Goal: Task Accomplishment & Management: Complete application form

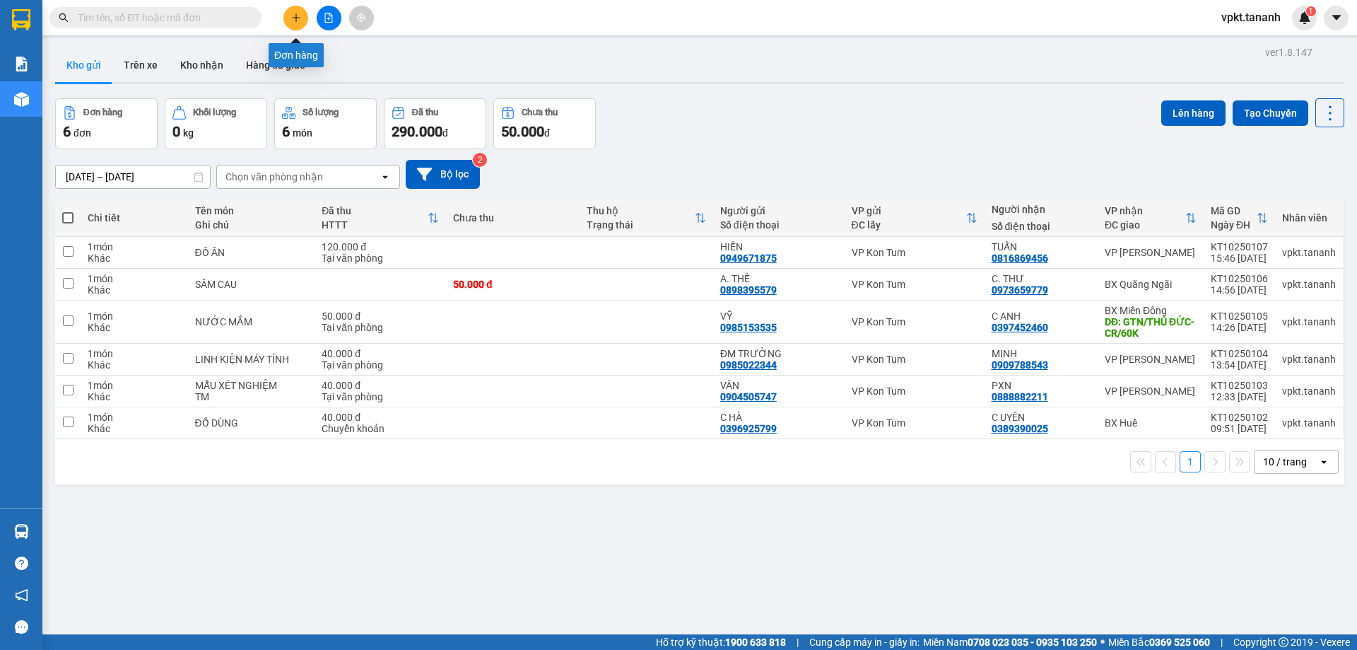
click at [295, 23] on button at bounding box center [295, 18] width 25 height 25
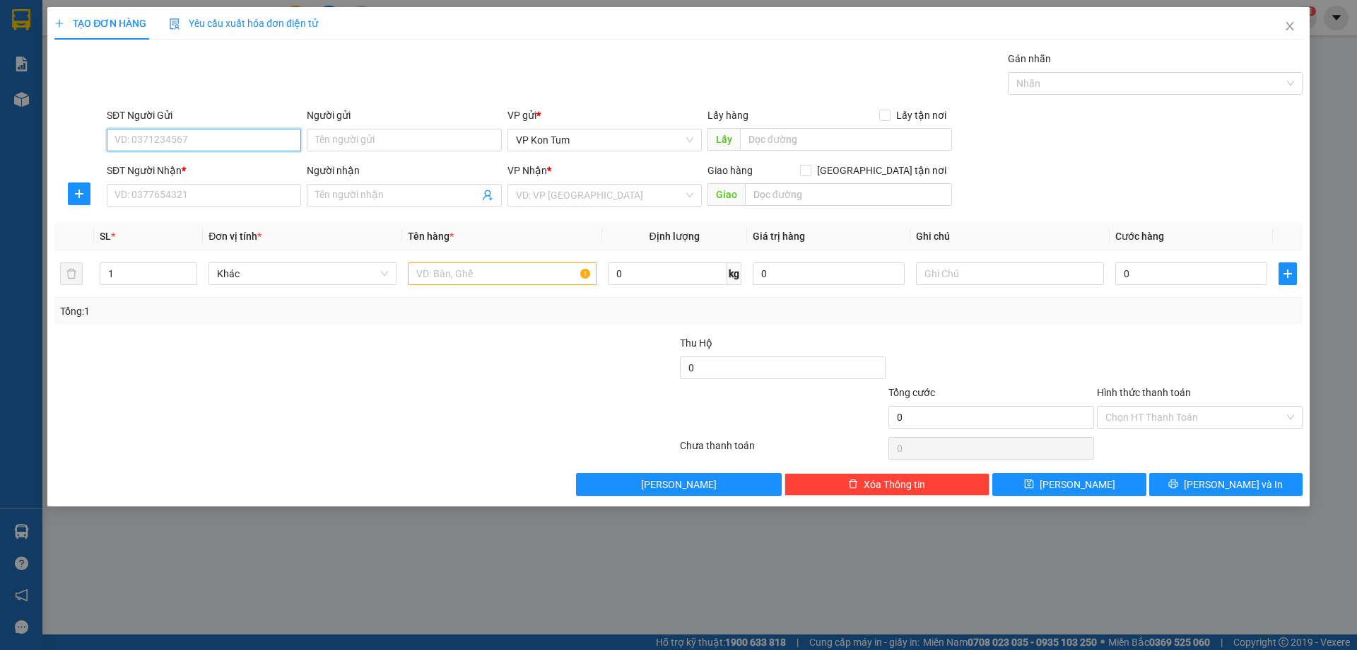
click at [184, 145] on input "SĐT Người Gửi" at bounding box center [204, 140] width 194 height 23
click at [160, 143] on input "SĐT Người Gửi" at bounding box center [204, 140] width 194 height 23
type input "0969632135"
click at [348, 145] on input "Người gửi" at bounding box center [404, 140] width 194 height 23
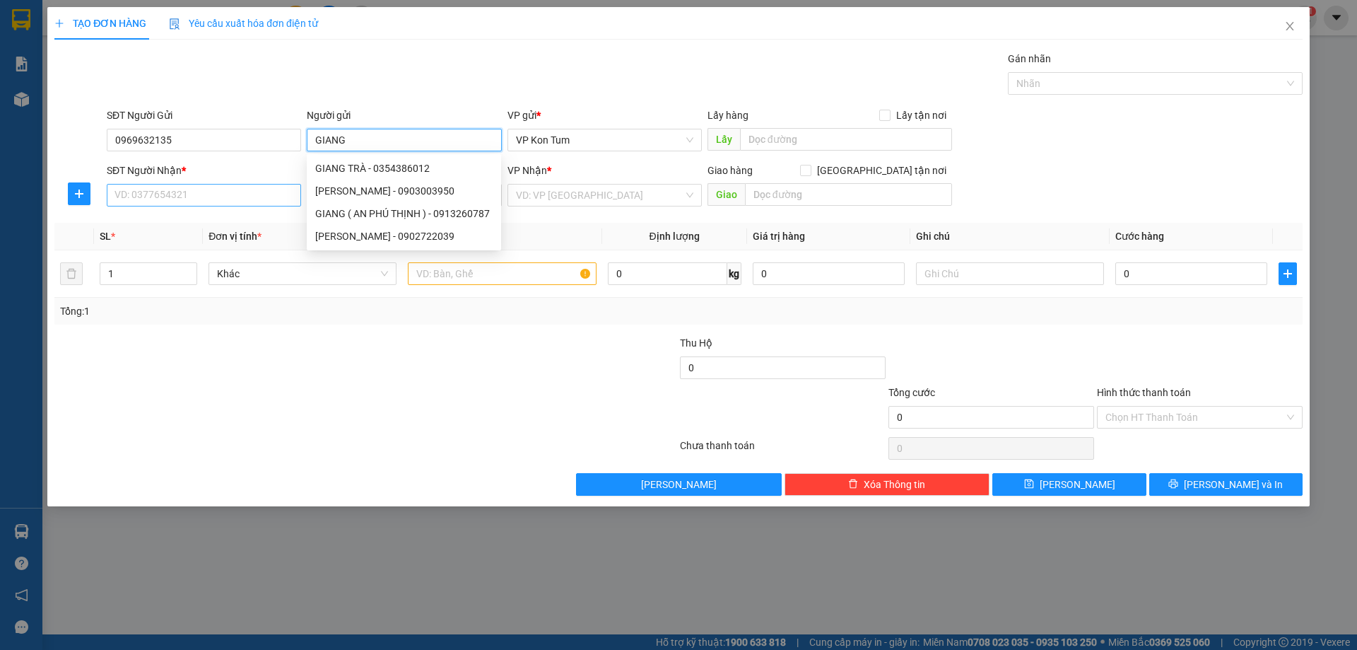
type input "GIANG"
click at [180, 191] on input "SĐT Người Nhận *" at bounding box center [204, 195] width 194 height 23
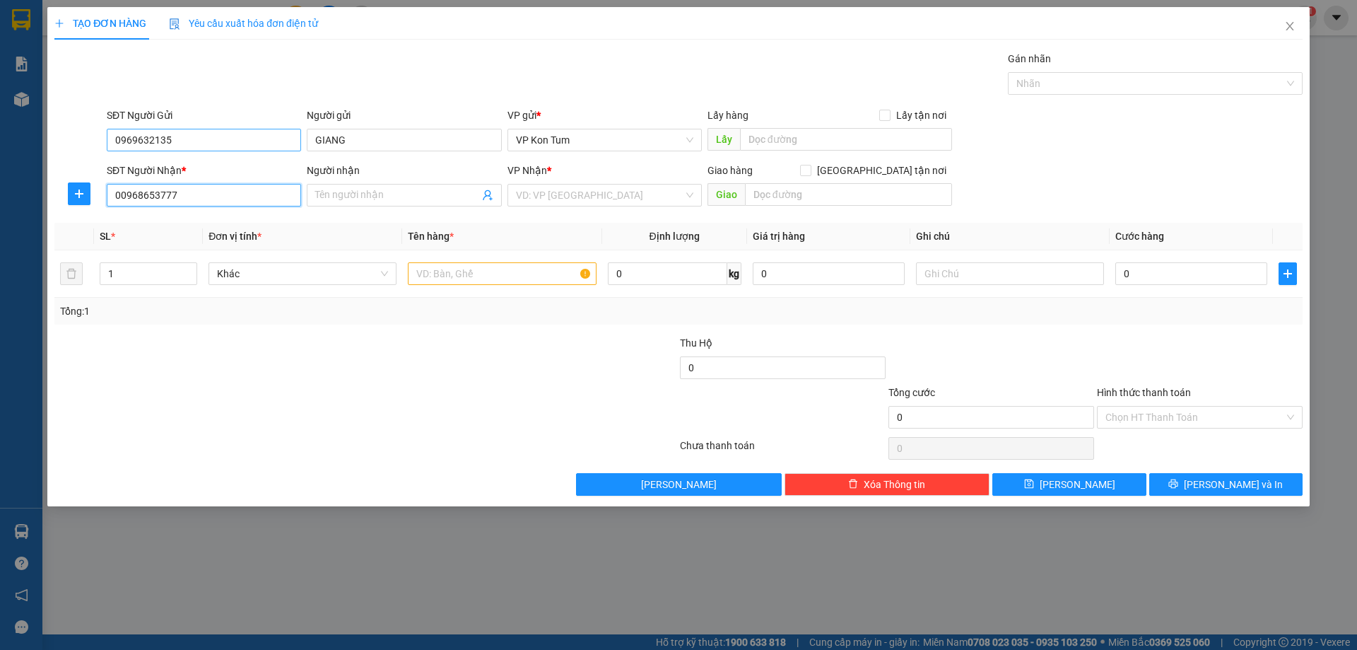
type input "00968653777"
click at [192, 143] on input "0969632135" at bounding box center [204, 140] width 194 height 23
click at [137, 140] on input "0969632135" at bounding box center [204, 140] width 194 height 23
click at [153, 140] on input "0969632135" at bounding box center [204, 140] width 194 height 23
click at [343, 182] on div "Người nhận" at bounding box center [404, 173] width 194 height 21
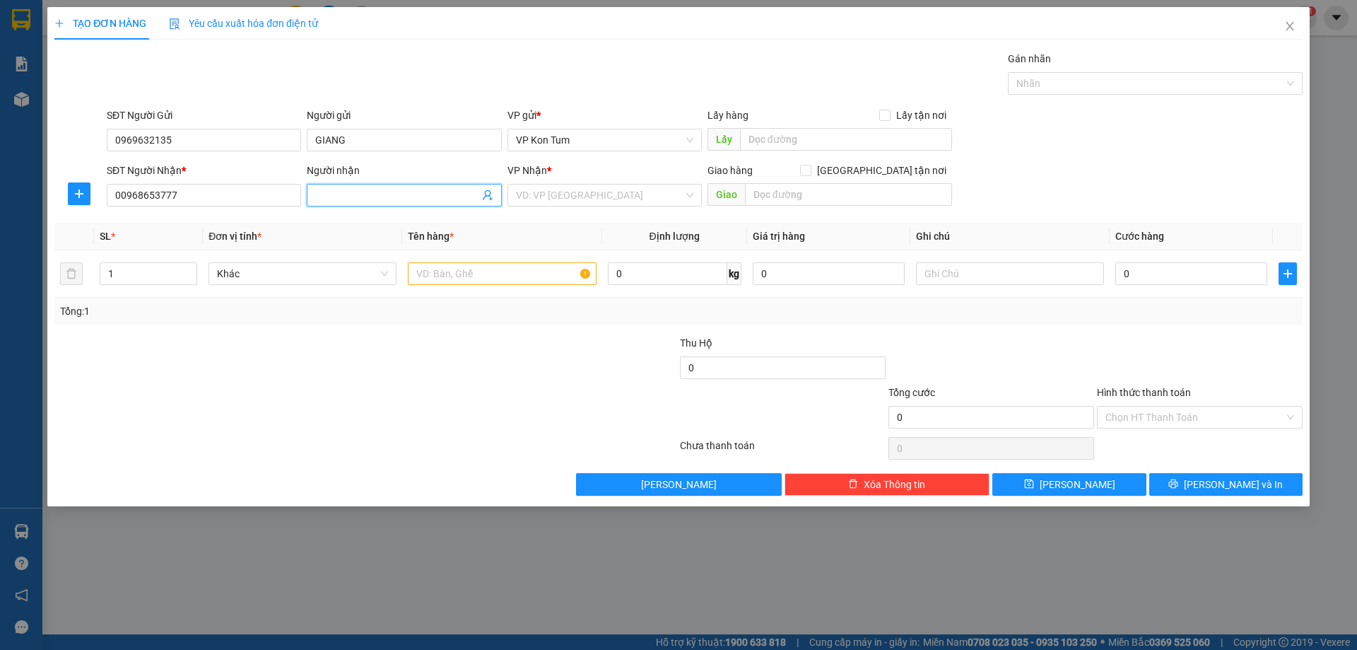
click at [343, 188] on input "Người nhận" at bounding box center [396, 195] width 163 height 16
type input "HOÀ"
click at [809, 182] on div "Giao hàng Giao tận nơi" at bounding box center [829, 173] width 245 height 21
click at [806, 213] on div "Transit Pickup Surcharge Ids Transit Deliver Surcharge Ids Transit Deliver Surc…" at bounding box center [678, 273] width 1248 height 445
click at [815, 199] on input "text" at bounding box center [848, 194] width 207 height 23
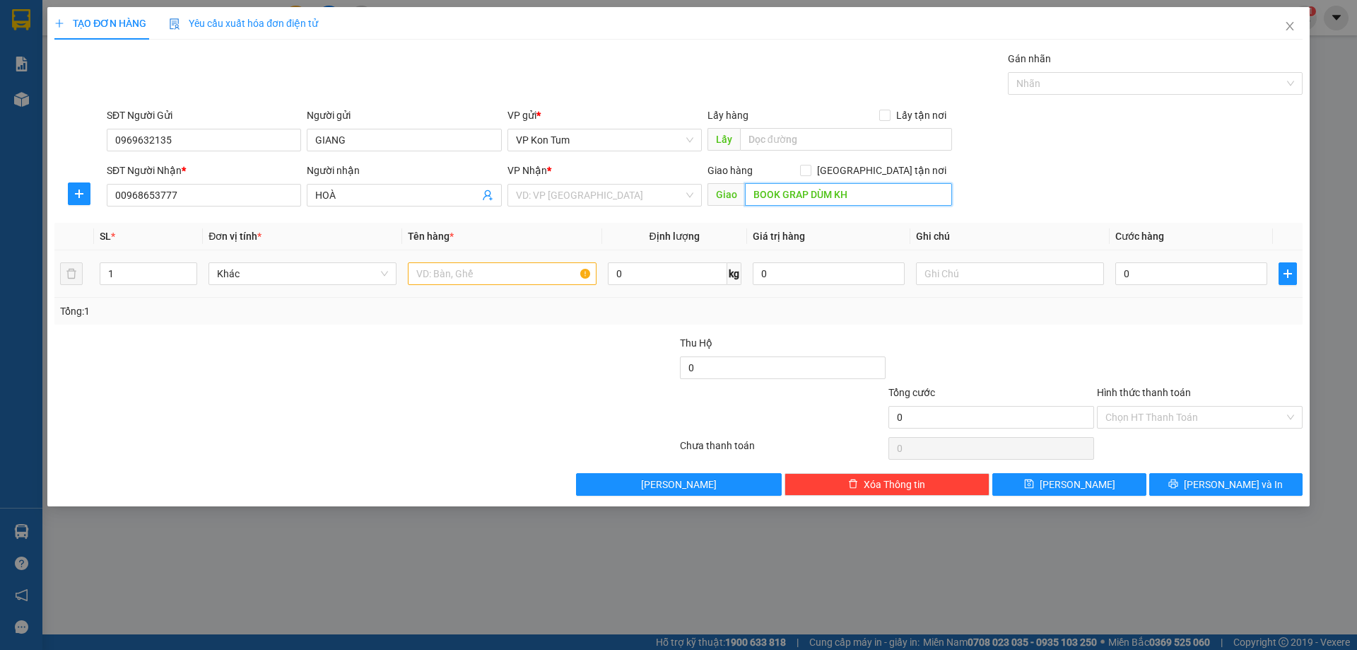
type input "BOOK GRAP DÙM KH"
click at [442, 278] on input "text" at bounding box center [502, 273] width 188 height 23
type input "HỒ SƠ"
click at [1128, 275] on input "0" at bounding box center [1191, 273] width 152 height 23
type input "3"
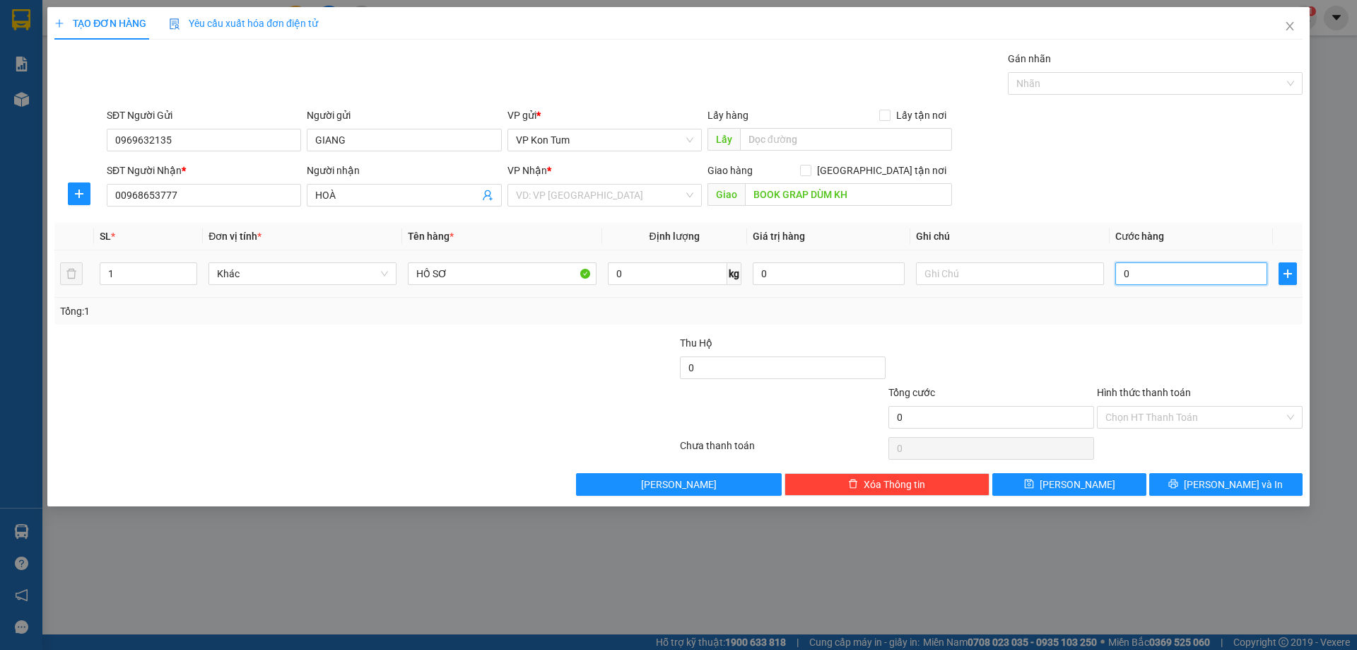
type input "3"
type input "30"
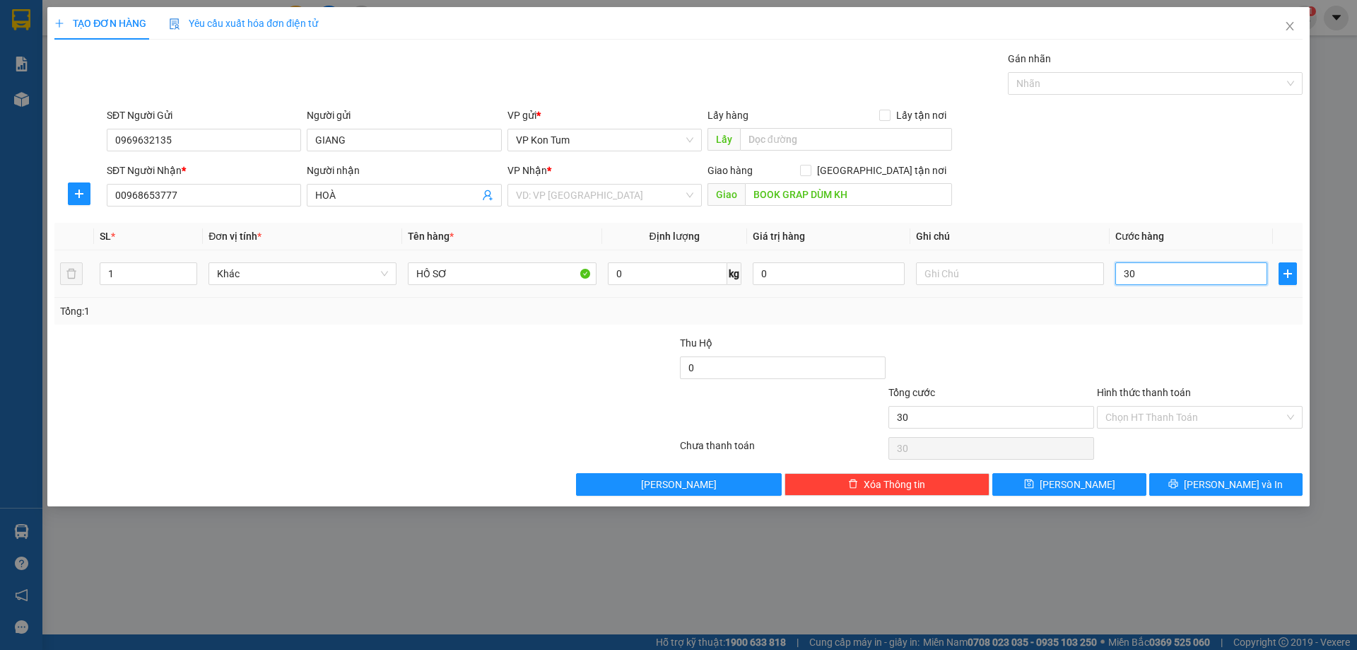
type input "300"
type input "3.000"
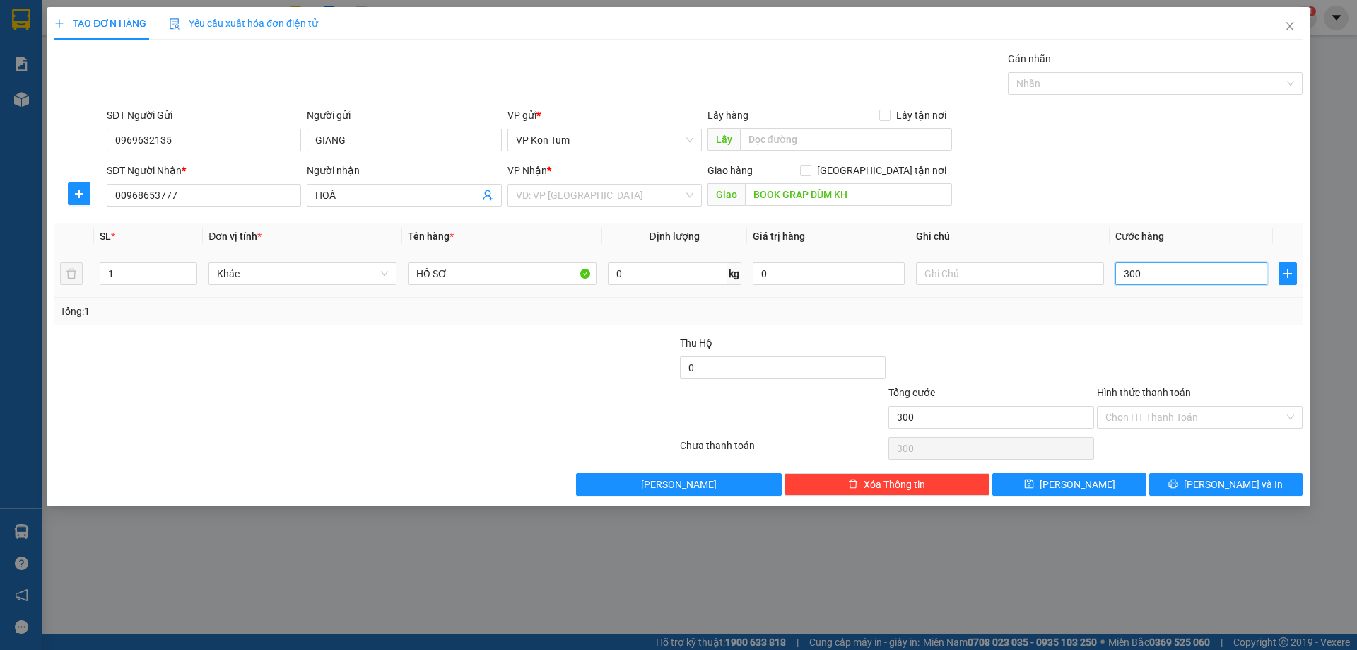
type input "3.000"
type input "30.000"
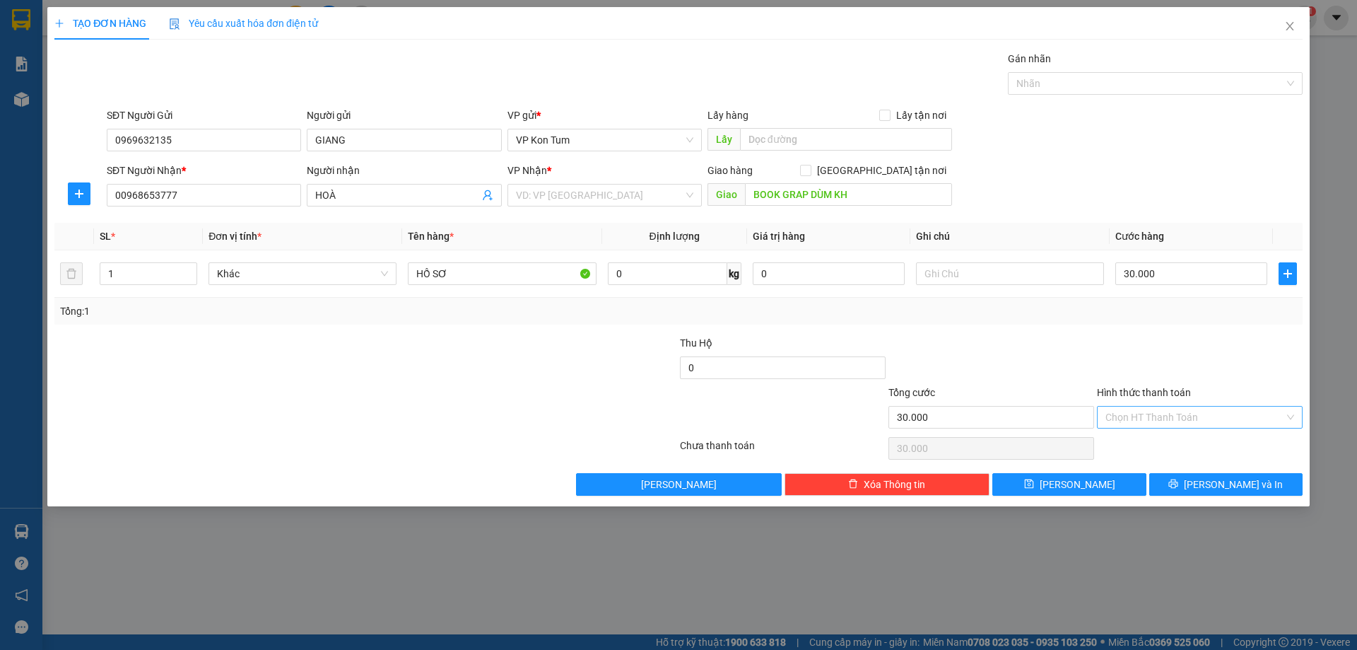
click at [1163, 409] on input "Hình thức thanh toán" at bounding box center [1194, 416] width 179 height 21
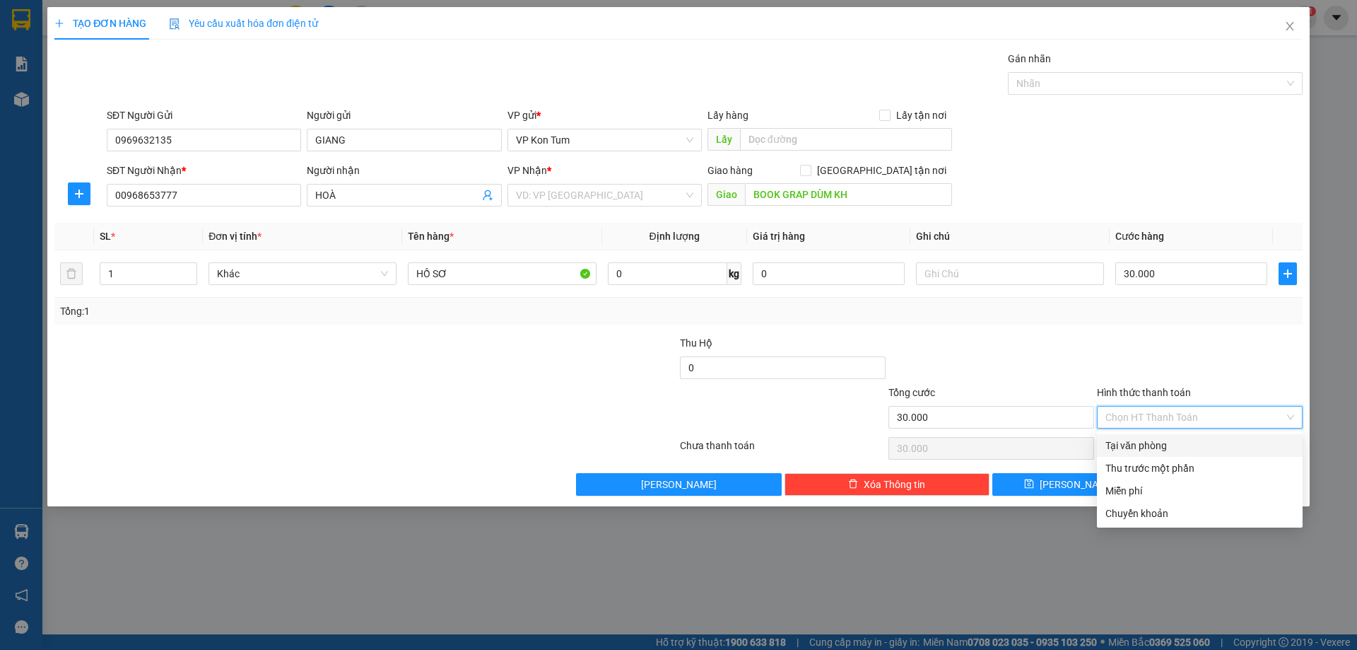
click at [1154, 443] on div "Tại văn phòng" at bounding box center [1199, 445] width 189 height 16
type input "0"
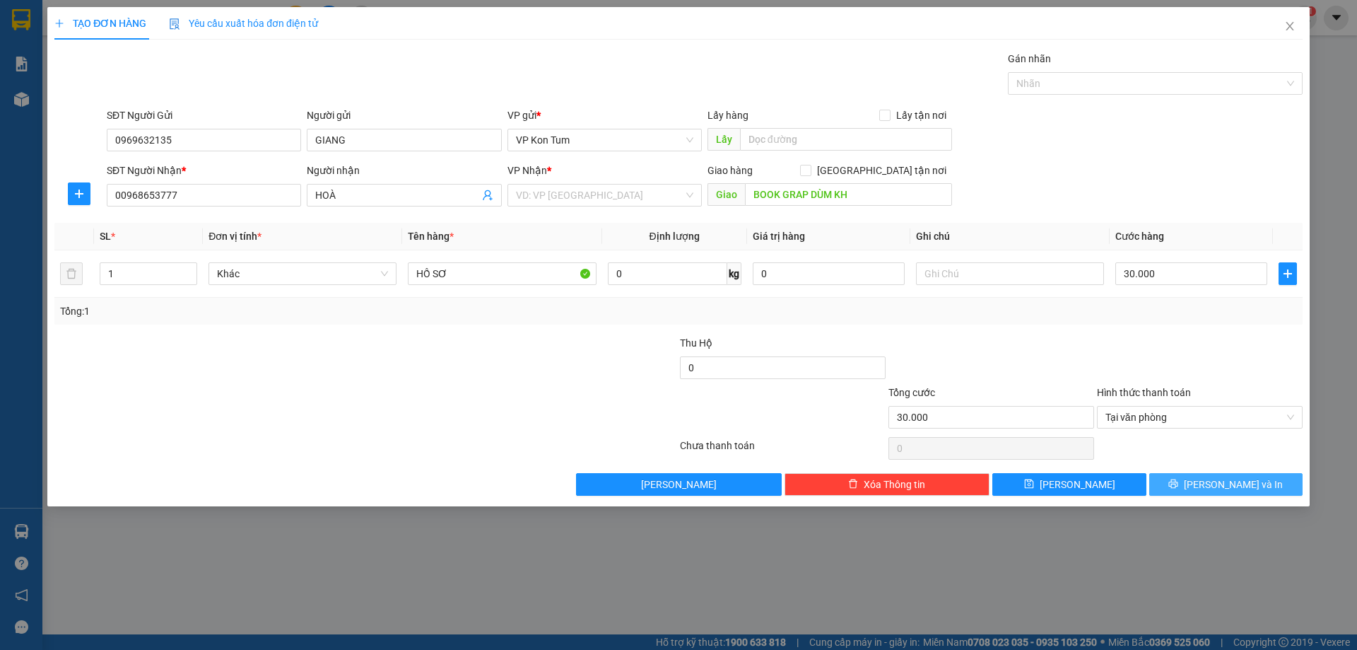
click at [1222, 479] on span "Lưu và In" at bounding box center [1233, 484] width 99 height 16
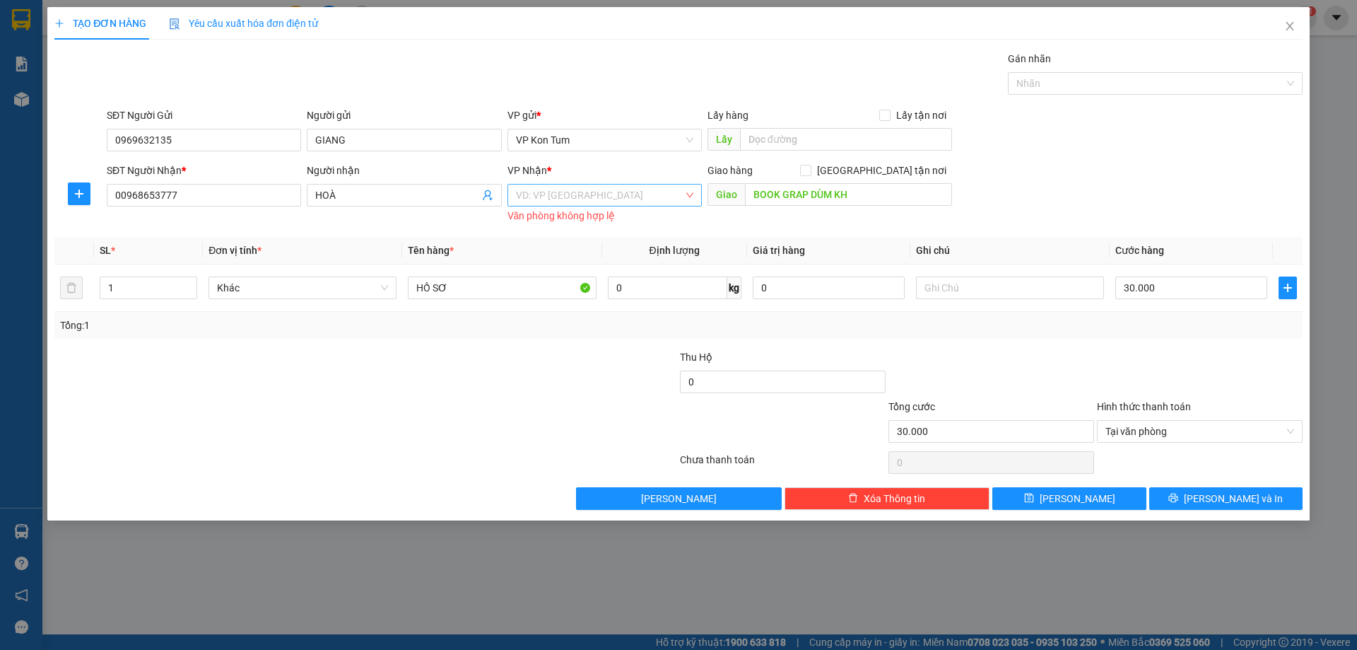
click at [599, 199] on input "search" at bounding box center [600, 194] width 168 height 21
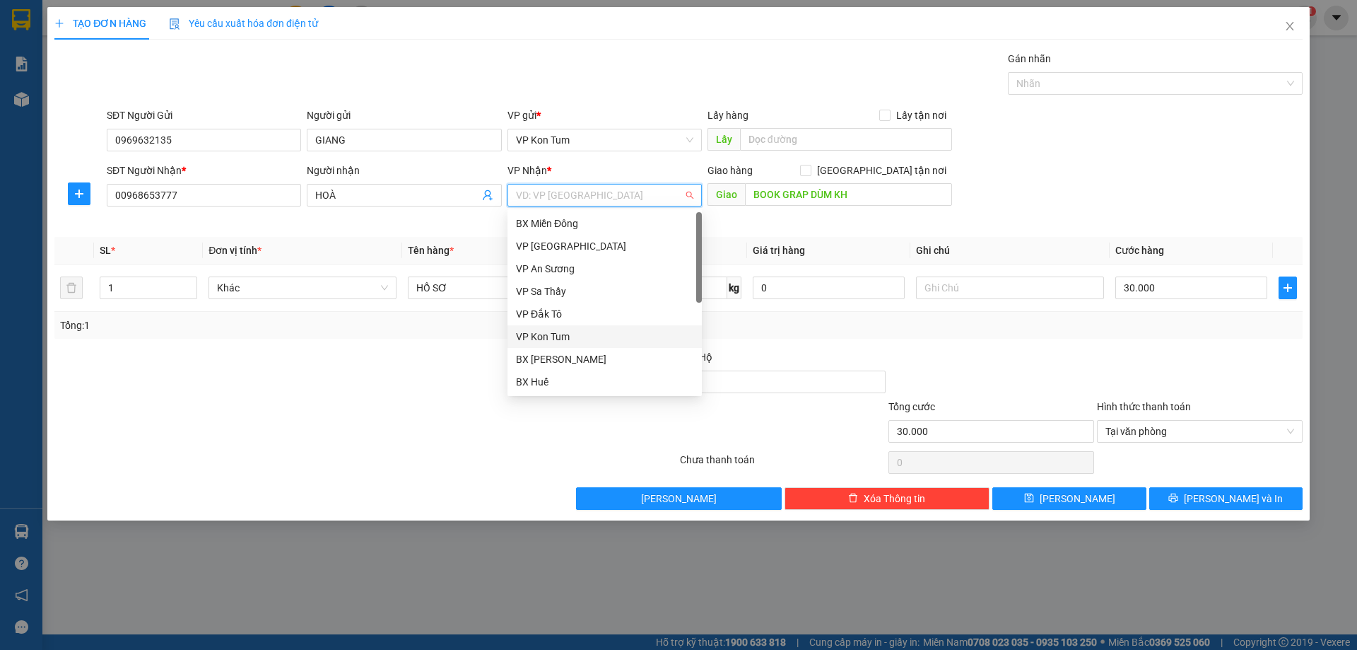
scroll to position [158, 0]
click at [569, 339] on div "BX Quãng Ngãi" at bounding box center [604, 337] width 177 height 16
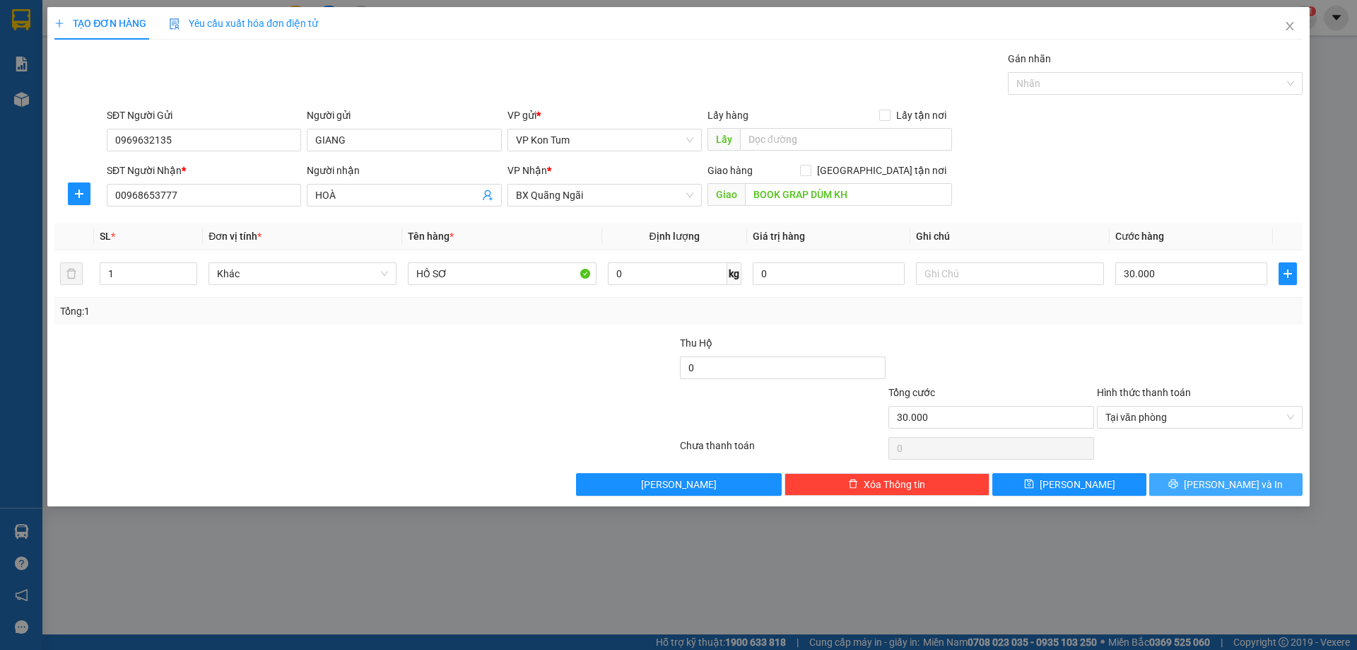
click at [1220, 478] on span "Lưu và In" at bounding box center [1233, 484] width 99 height 16
